Goal: Task Accomplishment & Management: Manage account settings

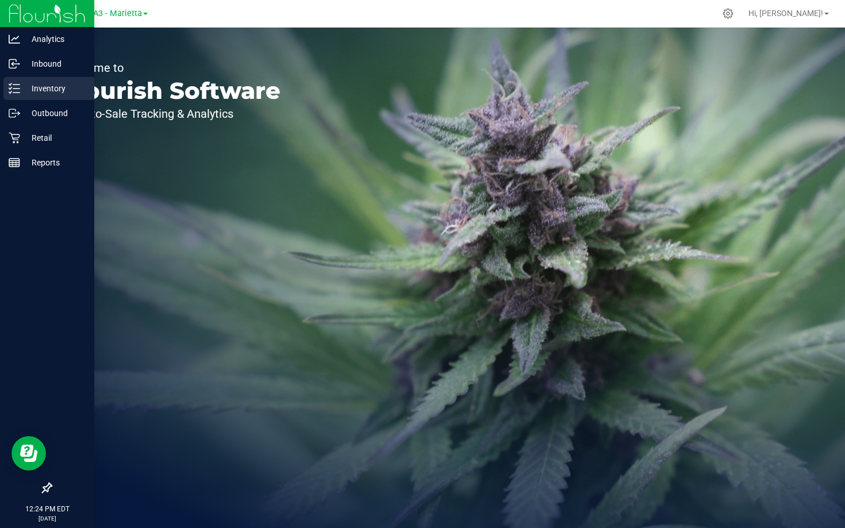
click at [51, 94] on p "Inventory" at bounding box center [54, 89] width 69 height 14
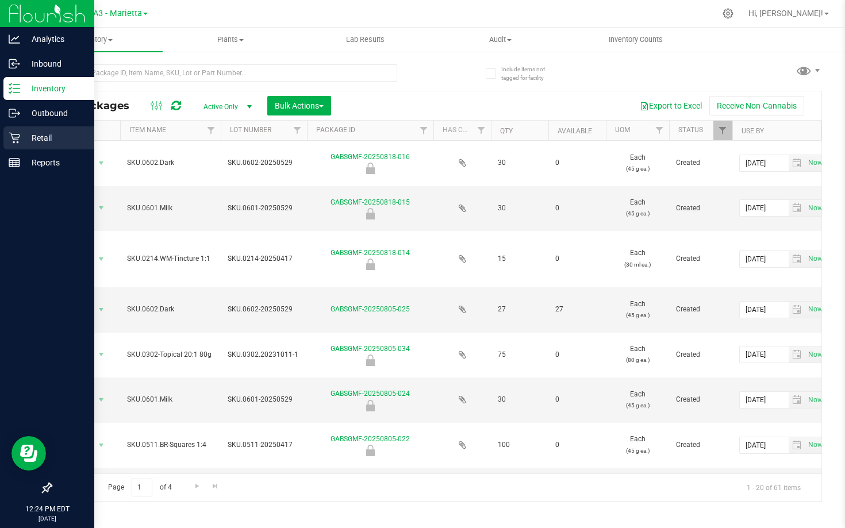
click at [43, 143] on p "Retail" at bounding box center [54, 138] width 69 height 14
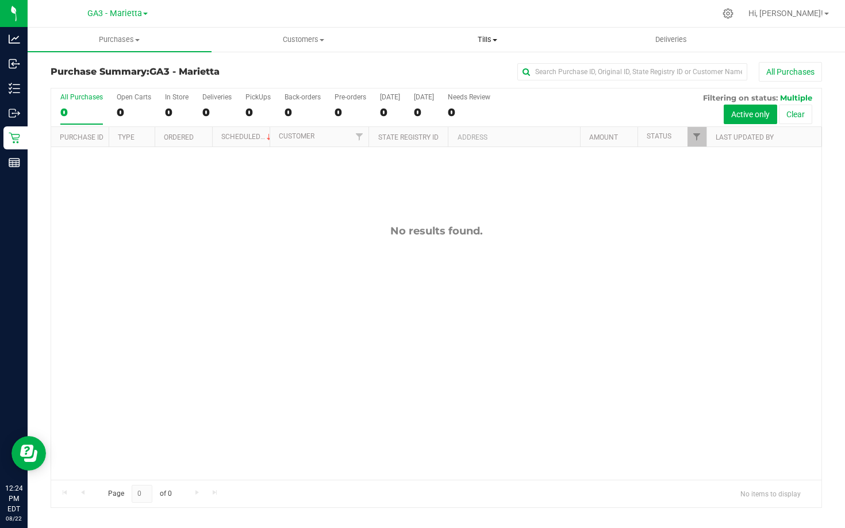
click at [415, 37] on span "Tills" at bounding box center [487, 39] width 183 height 10
click at [415, 67] on span "Manage tills" at bounding box center [434, 69] width 78 height 10
